Goal: Information Seeking & Learning: Learn about a topic

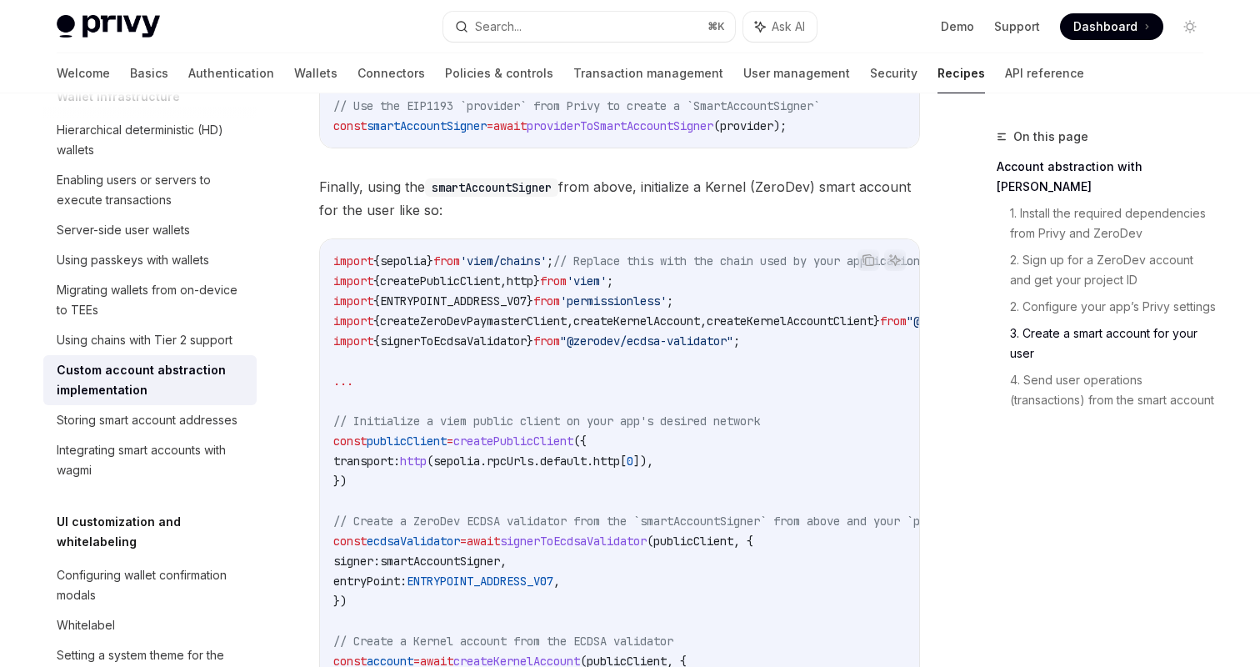
scroll to position [2120, 0]
click at [204, 421] on div "Storing smart account addresses" at bounding box center [147, 420] width 181 height 20
type textarea "*"
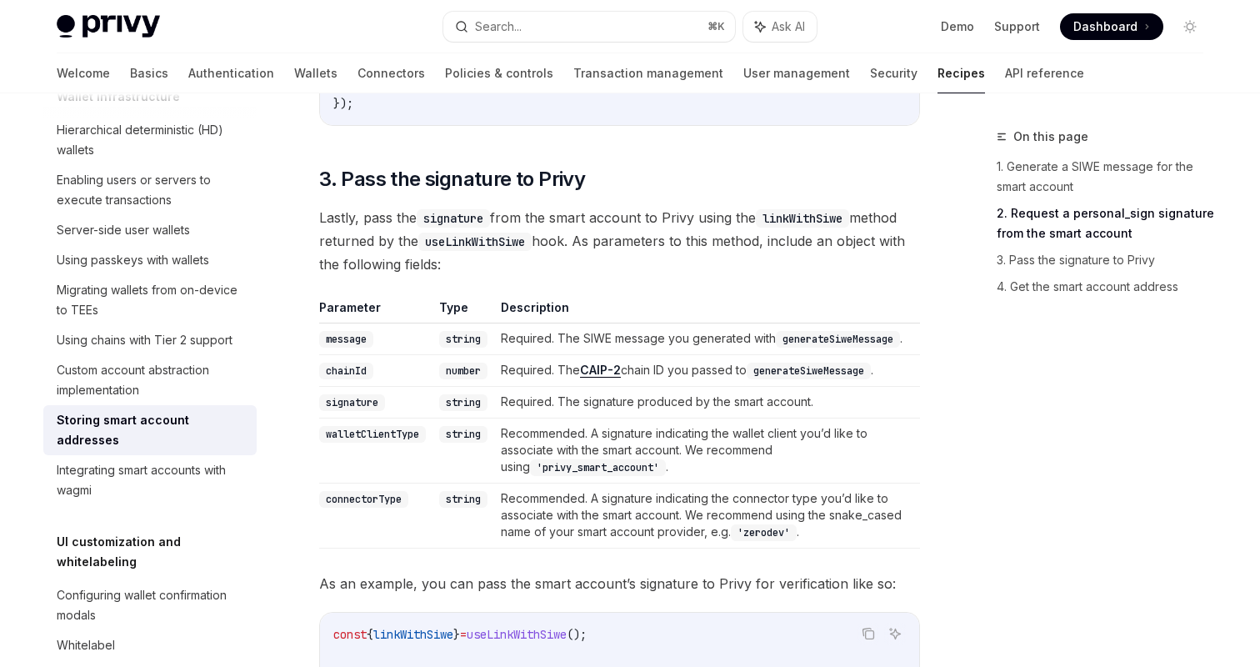
scroll to position [1567, 0]
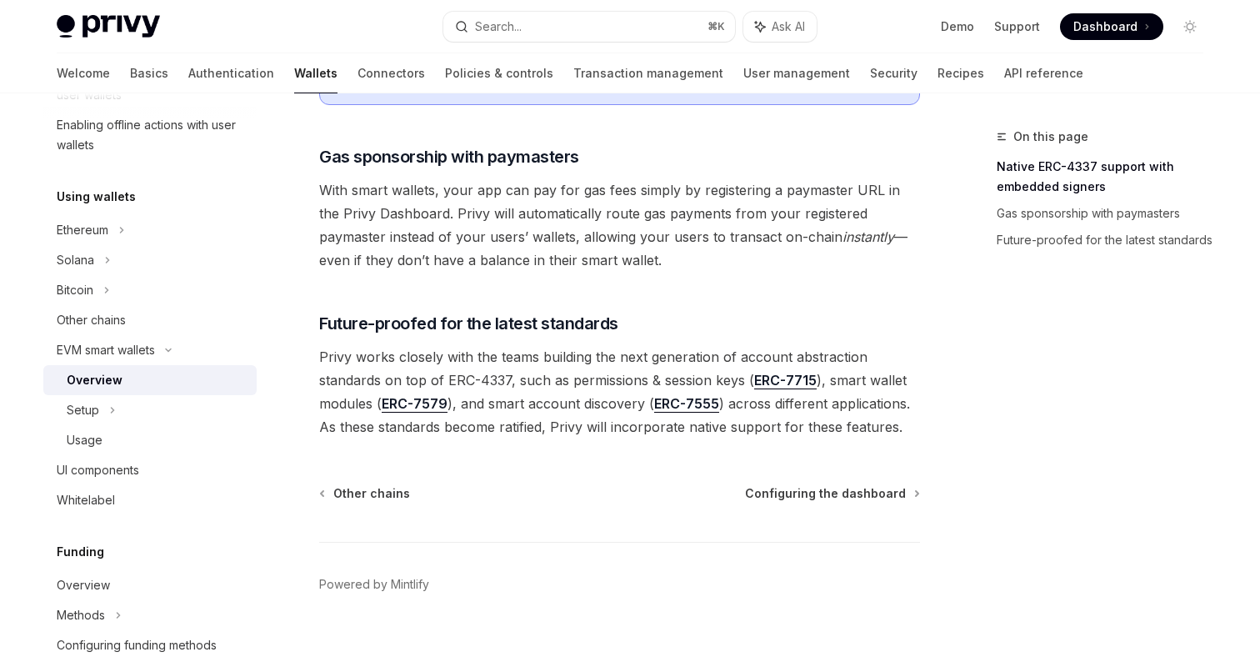
scroll to position [1322, 0]
